Goal: Transaction & Acquisition: Purchase product/service

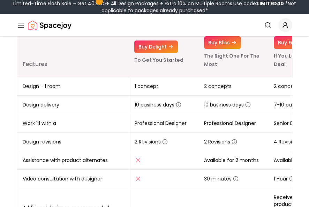
scroll to position [70, 0]
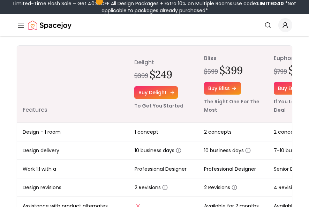
click at [163, 97] on link "Buy delight" at bounding box center [156, 92] width 44 height 13
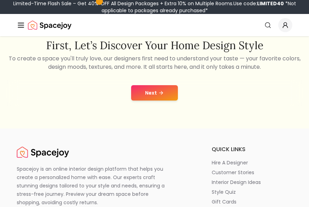
scroll to position [174, 0]
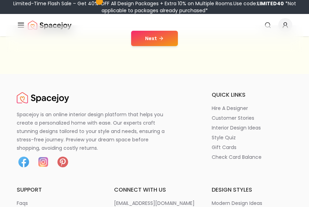
drag, startPoint x: 169, startPoint y: 177, endPoint x: 169, endPoint y: 173, distance: 3.9
click at [154, 43] on button "Next" at bounding box center [154, 38] width 47 height 15
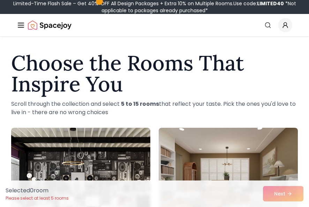
scroll to position [139, 0]
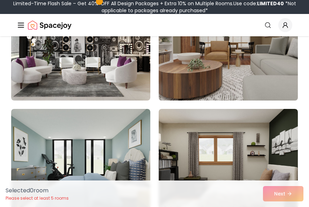
click at [246, 99] on img at bounding box center [228, 44] width 146 height 117
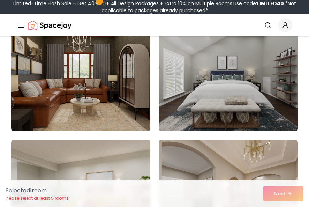
scroll to position [488, 0]
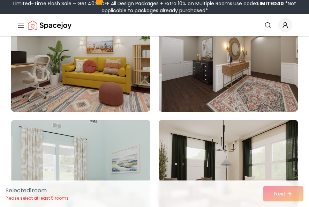
click at [266, 146] on img at bounding box center [228, 175] width 146 height 117
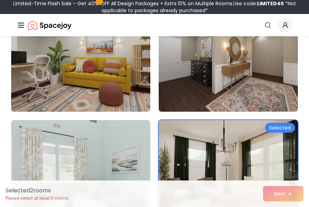
click at [212, 108] on img at bounding box center [228, 55] width 146 height 117
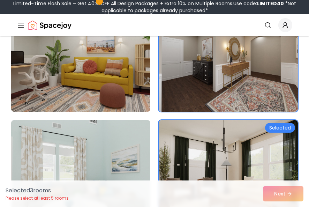
click at [139, 96] on img at bounding box center [81, 55] width 146 height 117
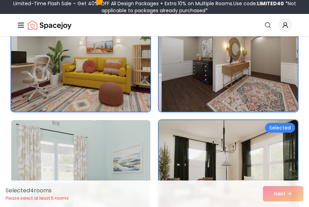
click at [135, 127] on img at bounding box center [81, 175] width 146 height 117
click at [120, 128] on img at bounding box center [81, 175] width 146 height 117
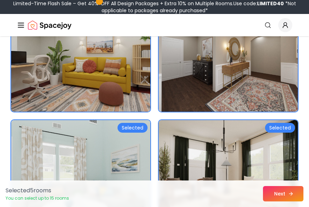
click at [282, 196] on button "Next" at bounding box center [283, 193] width 40 height 15
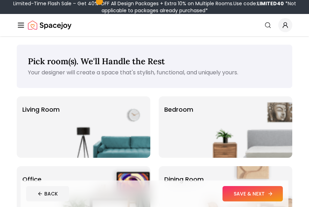
click at [263, 200] on button "SAVE & NEXT" at bounding box center [252, 193] width 60 height 15
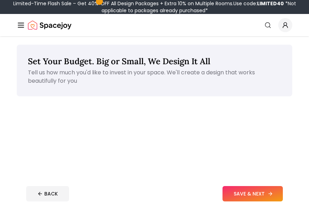
click at [259, 192] on button "SAVE & NEXT" at bounding box center [252, 193] width 60 height 15
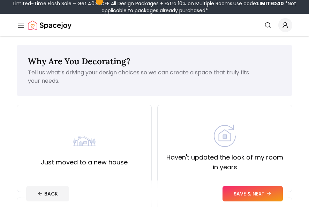
click at [259, 192] on button "SAVE & NEXT" at bounding box center [252, 193] width 60 height 15
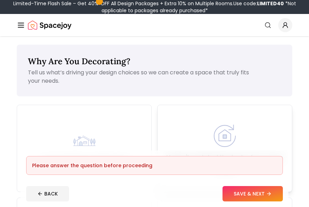
click at [229, 146] on img at bounding box center [225, 135] width 22 height 22
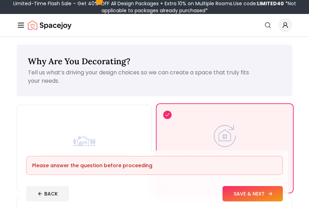
click at [261, 194] on button "SAVE & NEXT" at bounding box center [252, 193] width 60 height 15
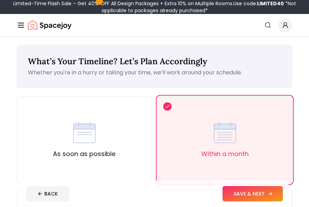
click at [261, 194] on button "SAVE & NEXT" at bounding box center [252, 193] width 60 height 15
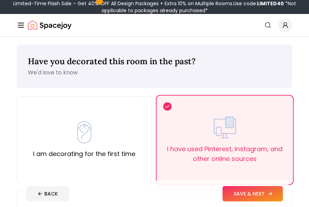
click at [261, 194] on button "SAVE & NEXT" at bounding box center [252, 193] width 60 height 15
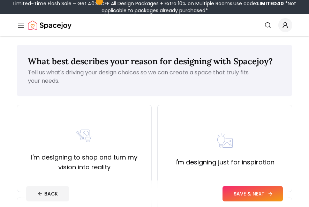
click at [261, 194] on button "SAVE & NEXT" at bounding box center [252, 193] width 60 height 15
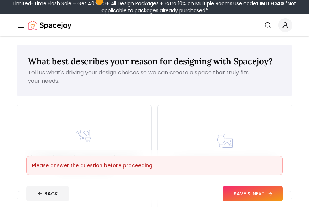
click at [261, 194] on button "SAVE & NEXT" at bounding box center [252, 193] width 60 height 15
click at [216, 135] on img at bounding box center [225, 140] width 22 height 22
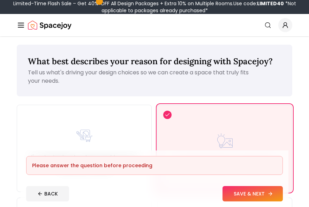
click at [254, 191] on button "SAVE & NEXT" at bounding box center [252, 193] width 60 height 15
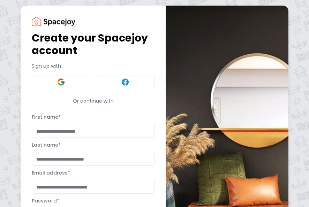
click at [81, 128] on input "First name *" at bounding box center [93, 131] width 123 height 14
click at [56, 78] on button at bounding box center [61, 82] width 59 height 14
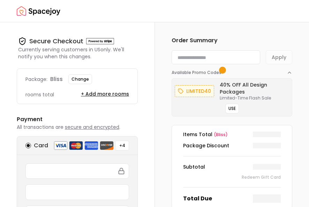
paste input "**********"
click at [269, 57] on form "**********" at bounding box center [232, 57] width 121 height 14
click at [273, 56] on button "Apply" at bounding box center [279, 57] width 26 height 14
click at [272, 56] on button "Apply" at bounding box center [279, 57] width 26 height 14
click at [291, 73] on icon "button" at bounding box center [290, 73] width 6 height 6
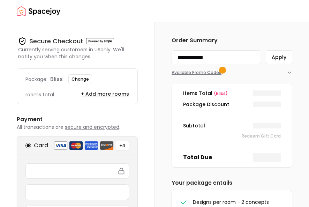
click at [282, 72] on button "Available Promo Codes" at bounding box center [232, 69] width 121 height 11
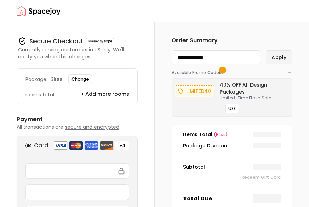
click at [280, 56] on button "Apply" at bounding box center [279, 57] width 26 height 14
click at [244, 56] on input "**********" at bounding box center [216, 57] width 89 height 14
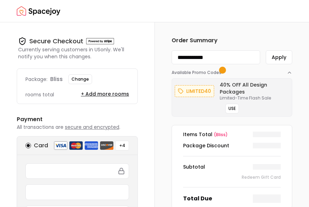
click at [266, 50] on button "Apply" at bounding box center [279, 57] width 26 height 14
click at [278, 61] on button "Apply" at bounding box center [279, 57] width 26 height 14
click at [242, 60] on input "**********" at bounding box center [216, 57] width 89 height 14
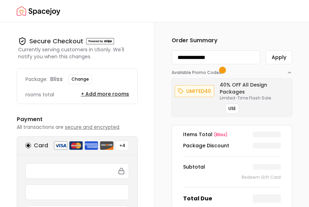
type input "**********"
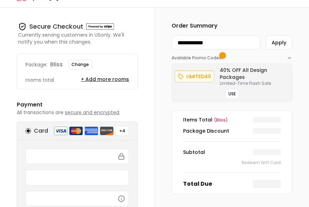
scroll to position [70, 0]
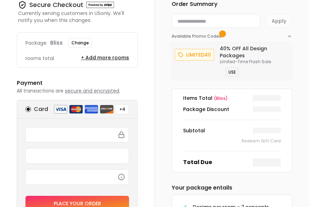
click at [230, 69] on button "USE" at bounding box center [232, 72] width 14 height 10
click at [207, 37] on span "Available Promo Codes" at bounding box center [198, 36] width 52 height 6
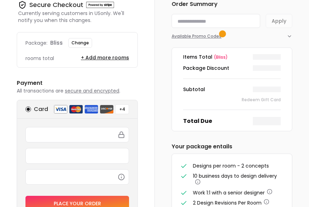
click at [207, 37] on span "Available Promo Codes" at bounding box center [198, 36] width 52 height 6
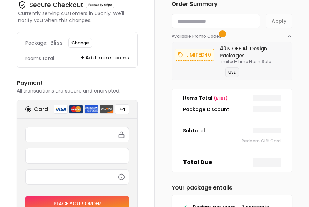
click at [233, 69] on button "USE" at bounding box center [232, 72] width 14 height 10
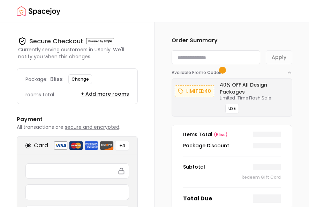
click at [215, 44] on h6 "Order Summary" at bounding box center [232, 40] width 121 height 8
click at [219, 55] on input at bounding box center [216, 57] width 89 height 14
paste input "**********"
type input "**********"
click at [276, 60] on form "**********" at bounding box center [232, 57] width 121 height 14
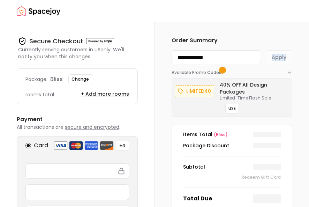
click at [276, 60] on form "**********" at bounding box center [232, 57] width 121 height 14
click at [276, 60] on button "Apply" at bounding box center [279, 57] width 26 height 14
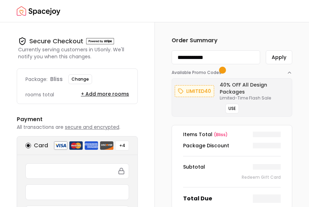
click at [276, 60] on button "Apply" at bounding box center [279, 57] width 26 height 14
click at [236, 104] on button "USE" at bounding box center [232, 109] width 14 height 10
